Goal: Transaction & Acquisition: Download file/media

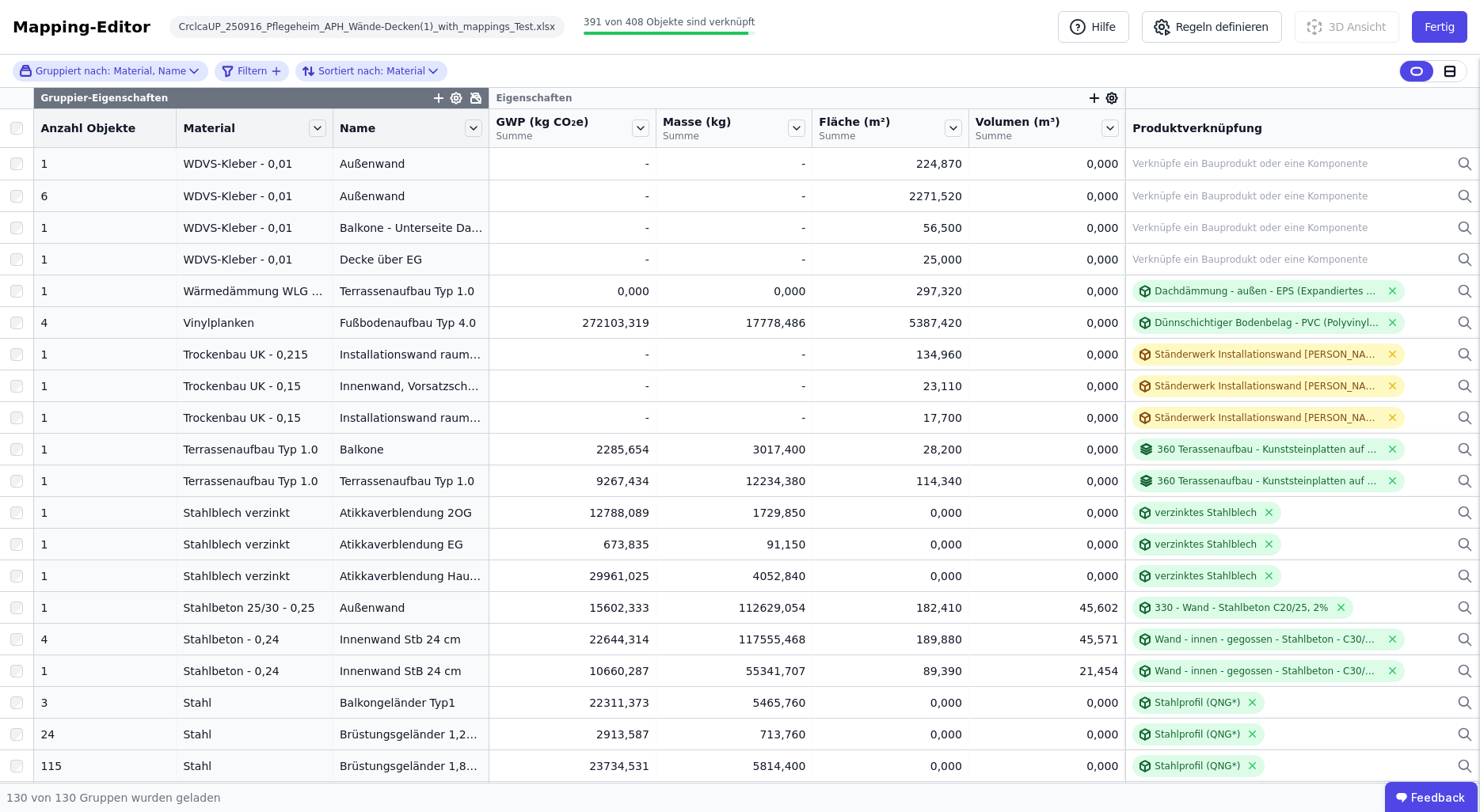
scroll to position [663, 0]
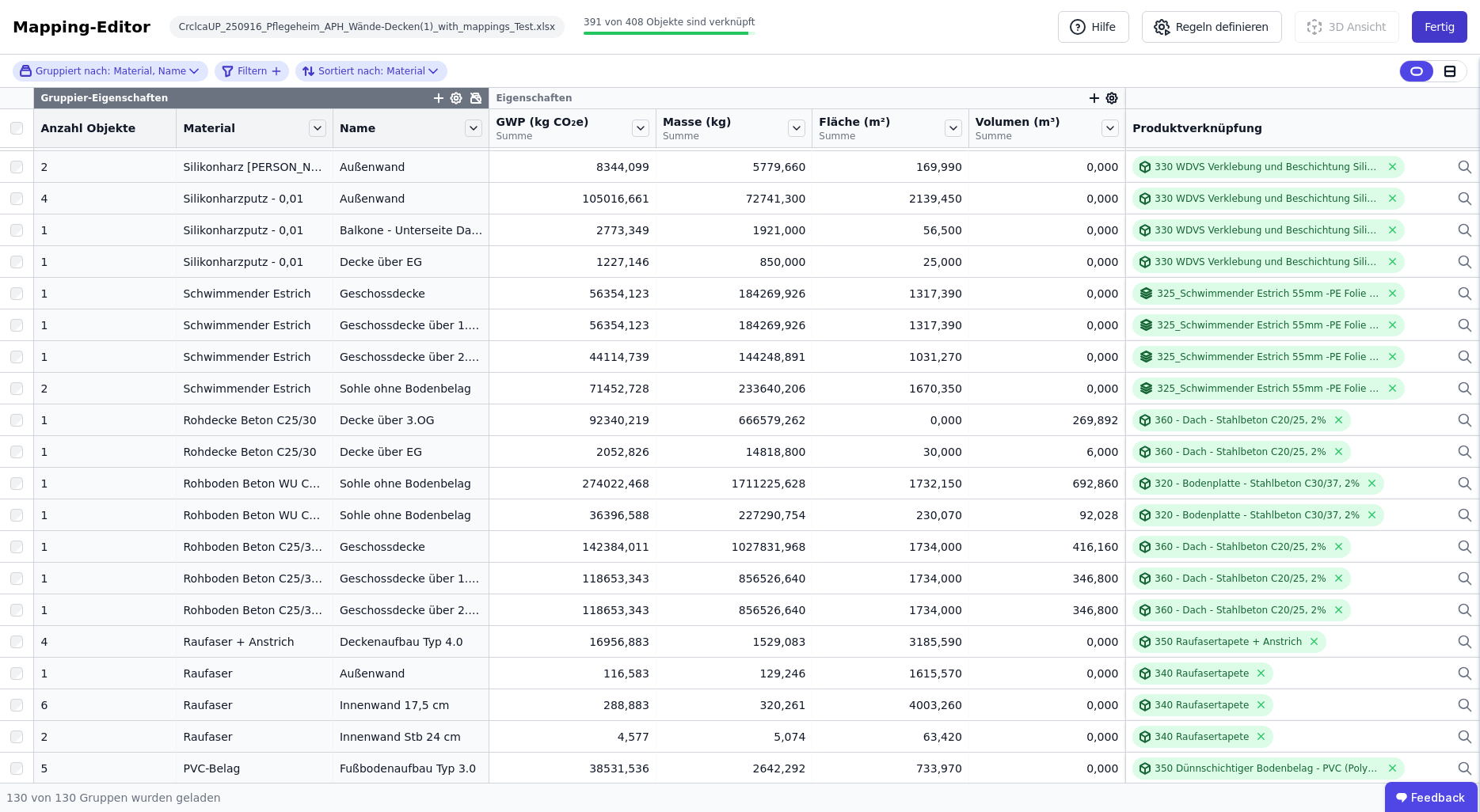
click at [1442, 33] on button "Fertig" at bounding box center [1439, 26] width 55 height 32
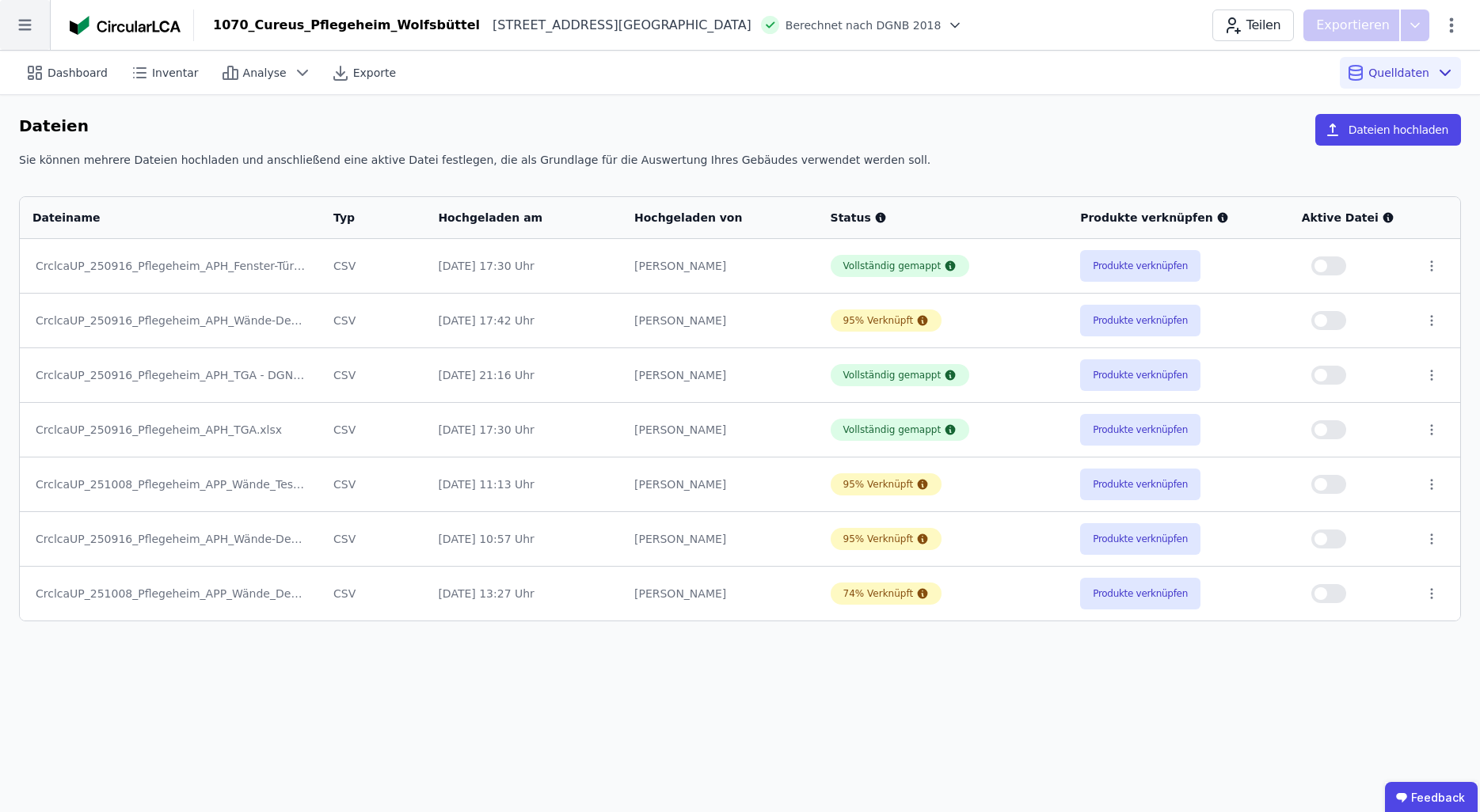
click at [33, 25] on icon at bounding box center [24, 24] width 49 height 49
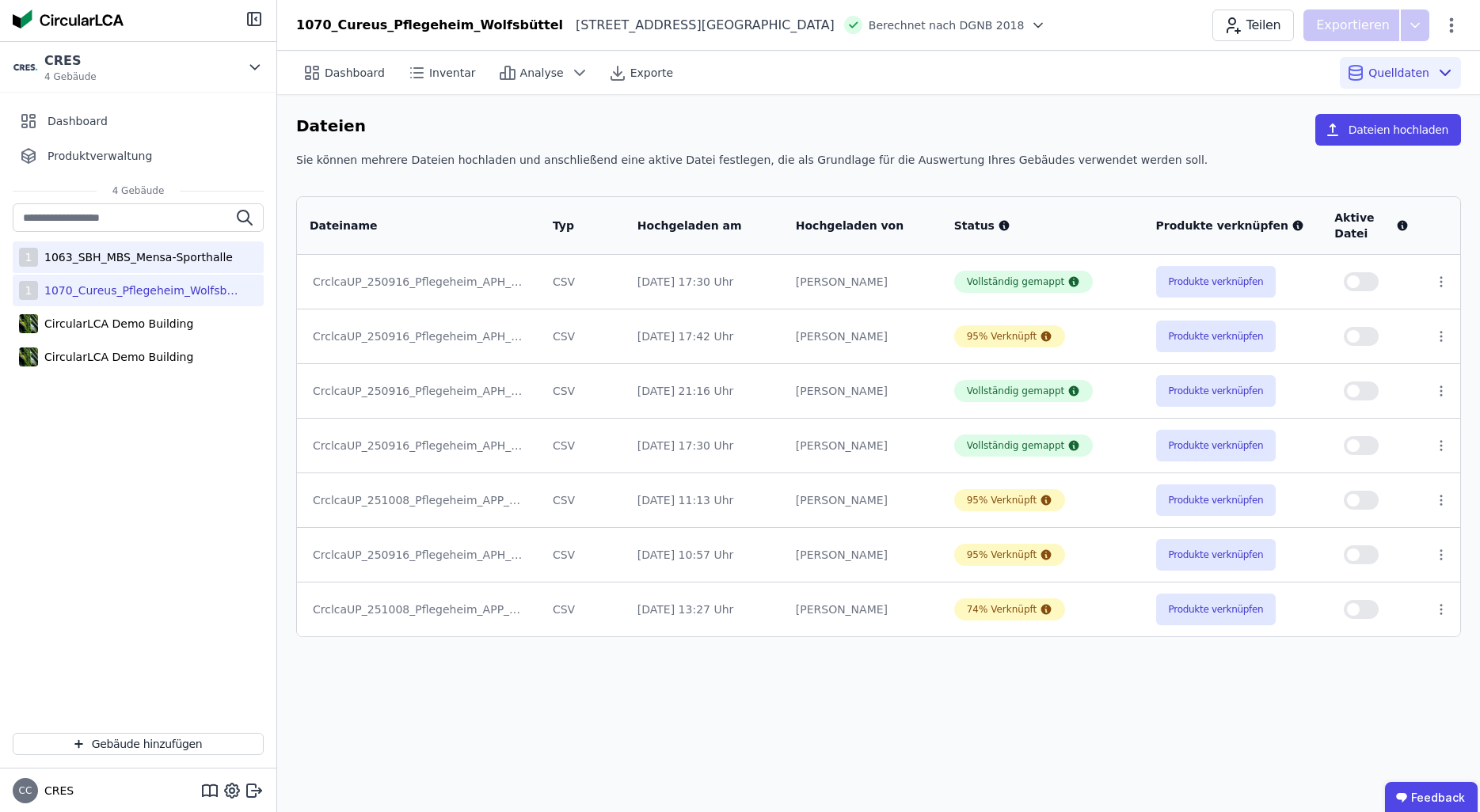
click at [170, 265] on div "1063_SBH_MBS_Mensa-Sporthalle" at bounding box center [135, 257] width 195 height 16
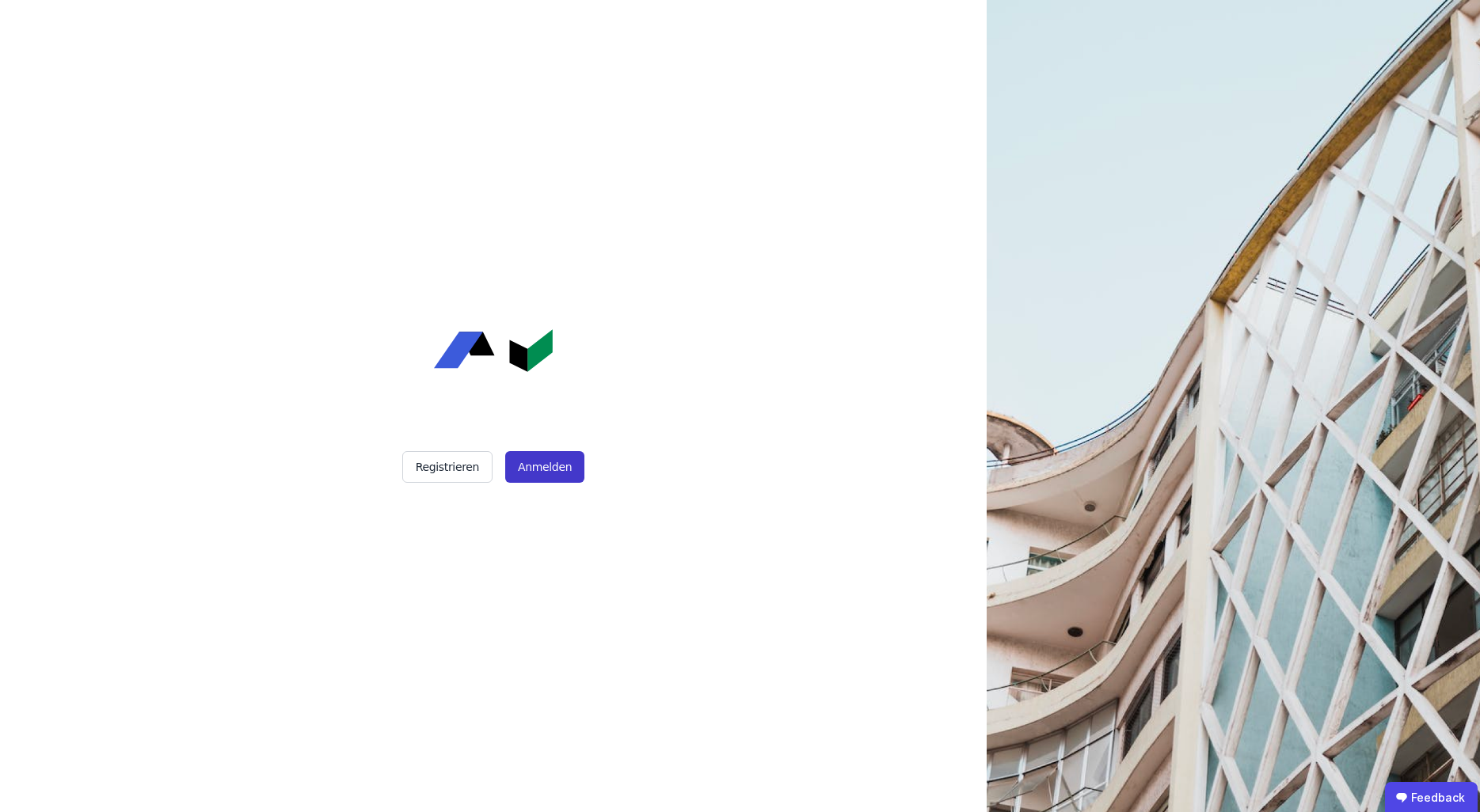
click at [539, 463] on button "Anmelden" at bounding box center [545, 467] width 79 height 32
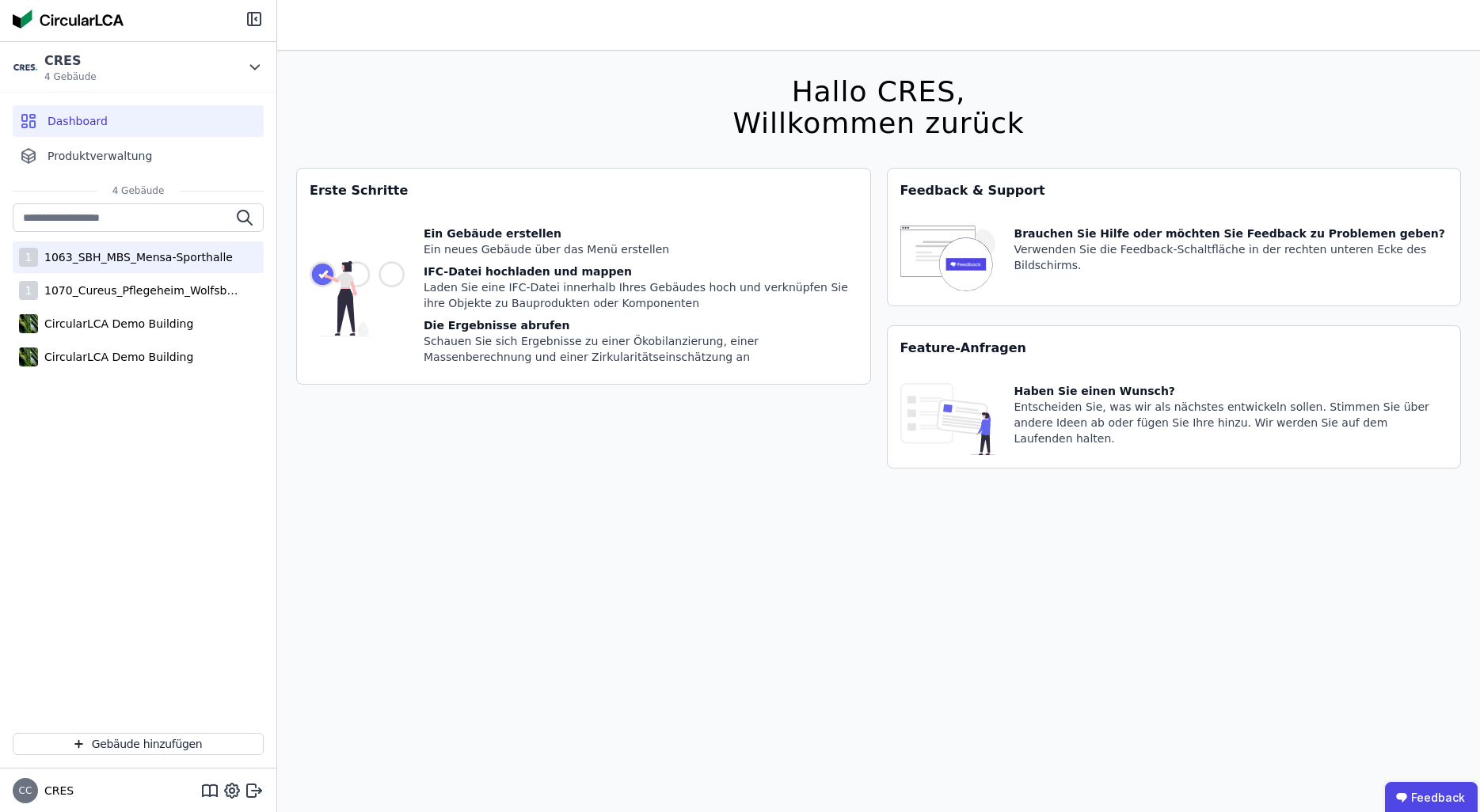
click at [141, 263] on div "1063_SBH_MBS_Mensa-Sporthalle" at bounding box center [135, 257] width 195 height 16
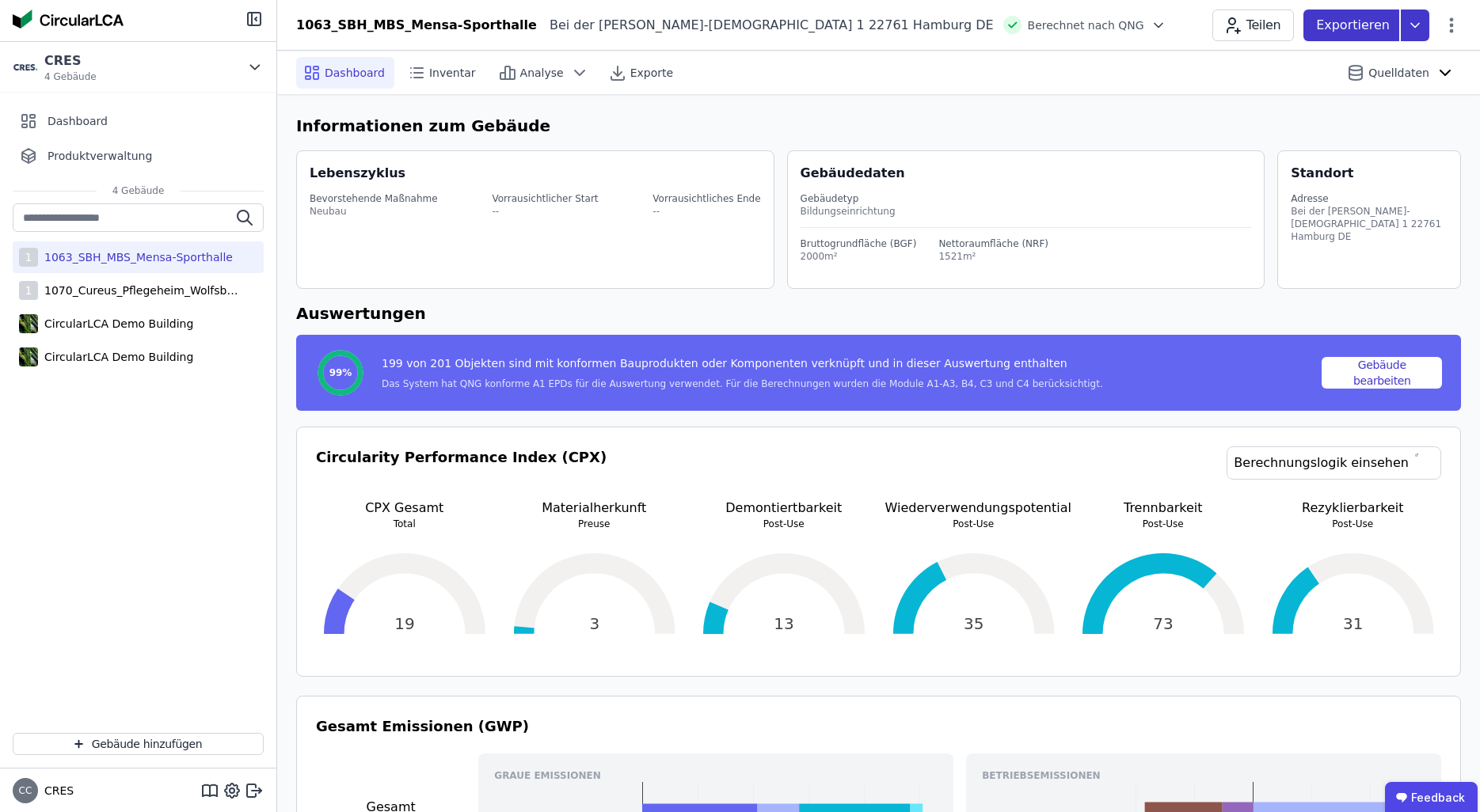
click at [1419, 26] on icon at bounding box center [1415, 25] width 28 height 32
click at [633, 65] on span "Exporte" at bounding box center [652, 73] width 43 height 16
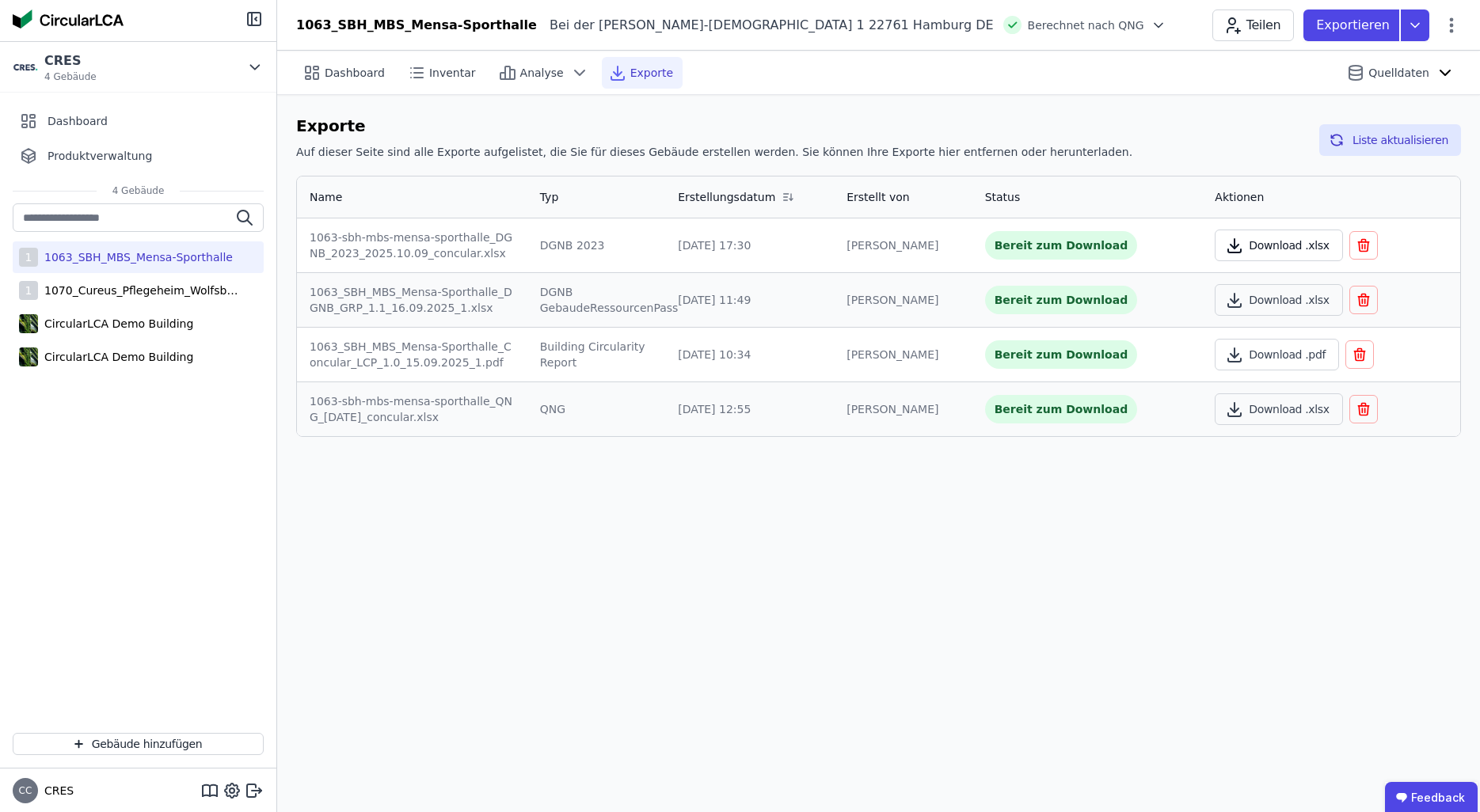
click at [1280, 249] on button "Download .xlsx" at bounding box center [1279, 245] width 128 height 32
click at [1270, 299] on button "Download .xlsx" at bounding box center [1279, 299] width 128 height 32
